Goal: Task Accomplishment & Management: Complete application form

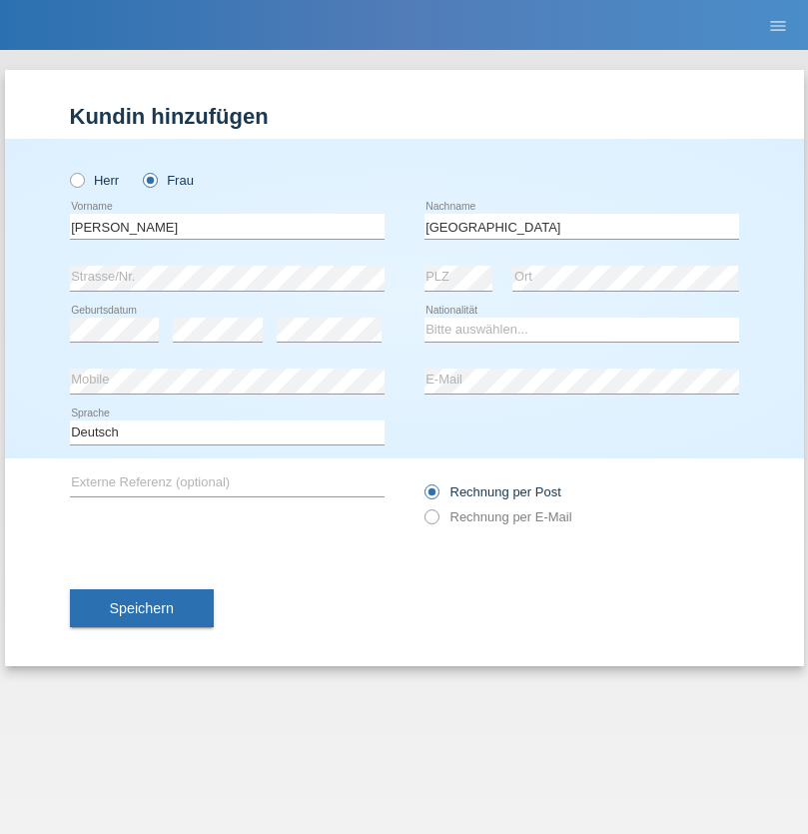
type input "[GEOGRAPHIC_DATA]"
select select "CH"
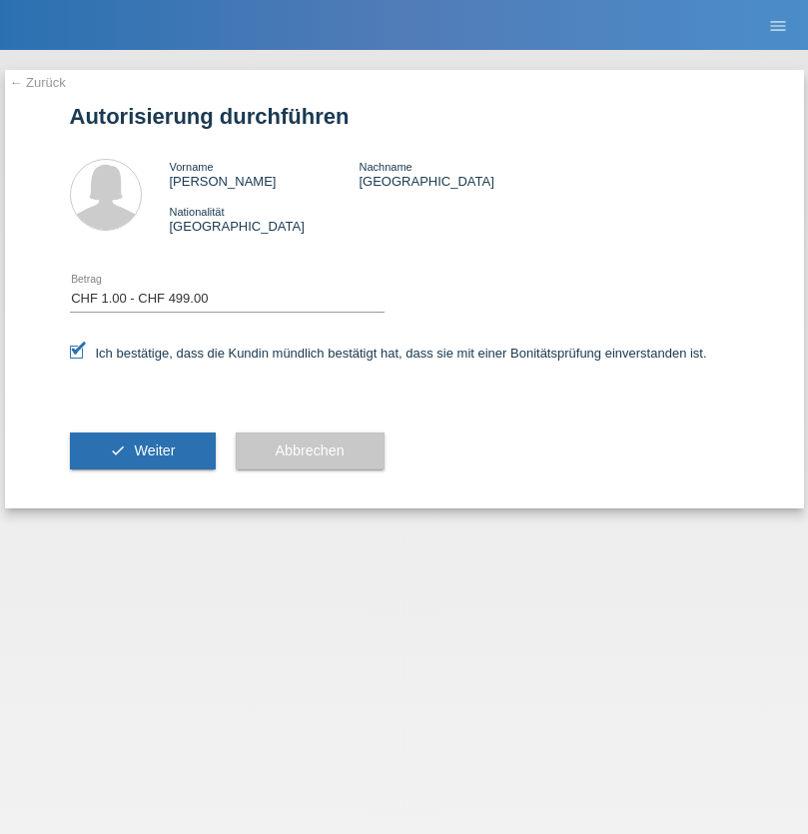
select select "1"
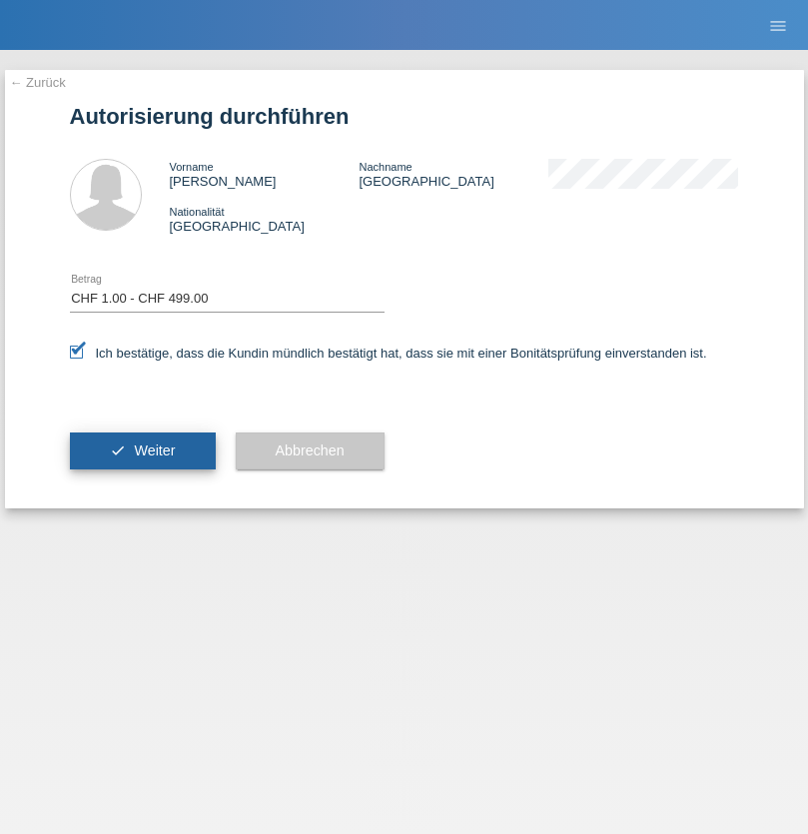
click at [142, 450] on span "Weiter" at bounding box center [154, 450] width 41 height 16
